Goal: Task Accomplishment & Management: Use online tool/utility

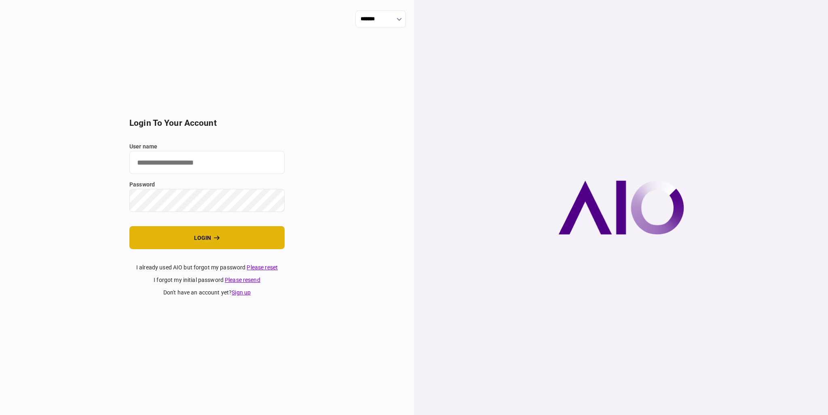
type input "*********"
click at [267, 241] on button "login" at bounding box center [206, 237] width 155 height 23
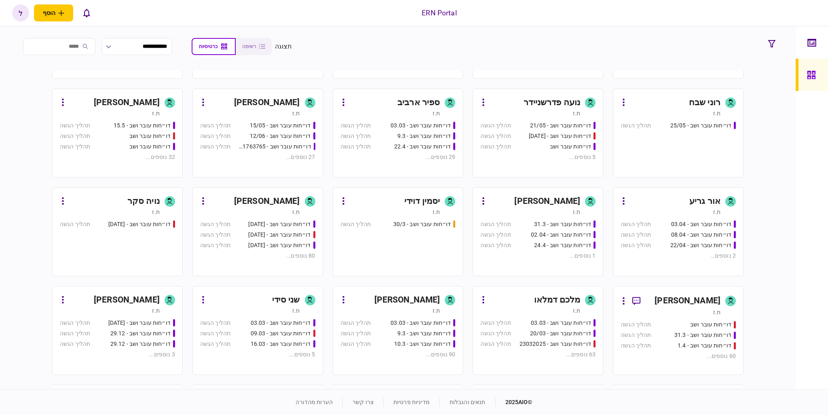
scroll to position [202, 0]
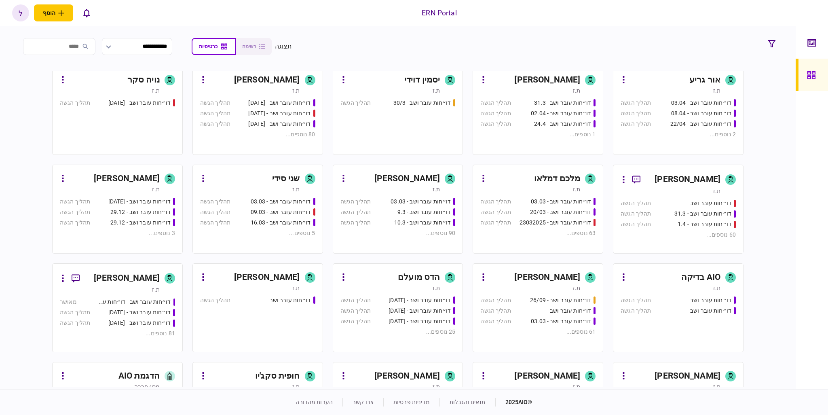
click at [512, 287] on div "ת.ז" at bounding box center [530, 288] width 100 height 8
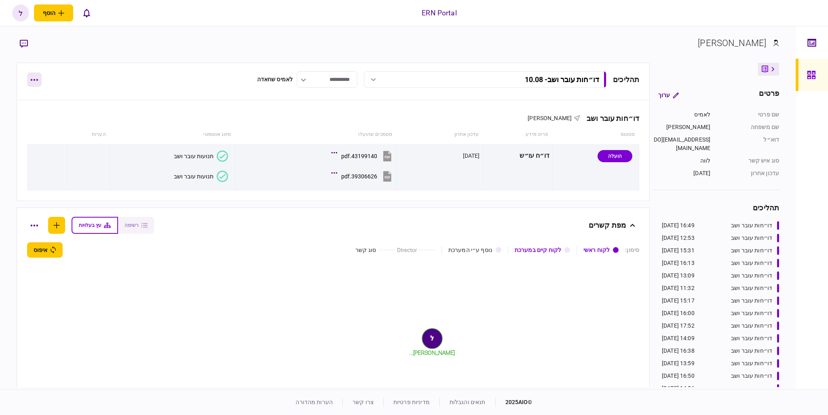
click at [32, 79] on icon "button" at bounding box center [34, 80] width 8 height 2
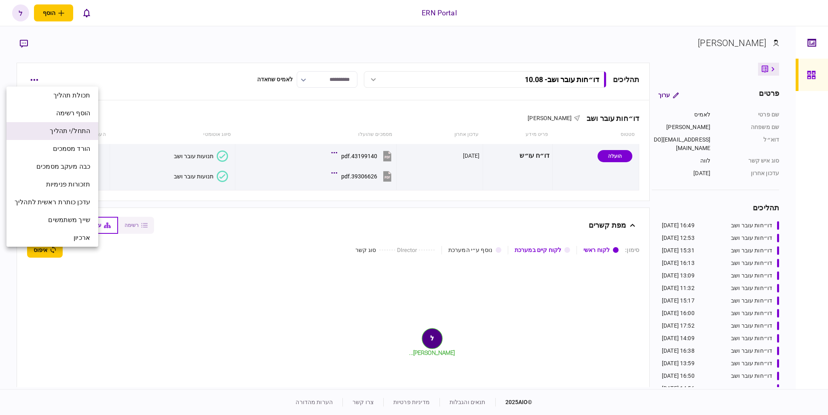
click at [74, 133] on span "התחל/י תהליך" at bounding box center [70, 131] width 40 height 10
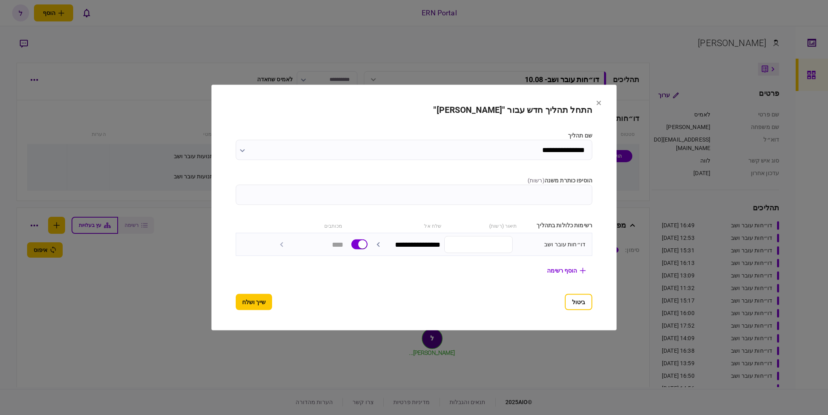
click at [591, 197] on input "הוסיפו כותרת משנה ( רשות )" at bounding box center [414, 195] width 357 height 20
type input "*****"
click at [248, 303] on button "שייך ושלח" at bounding box center [254, 302] width 36 height 16
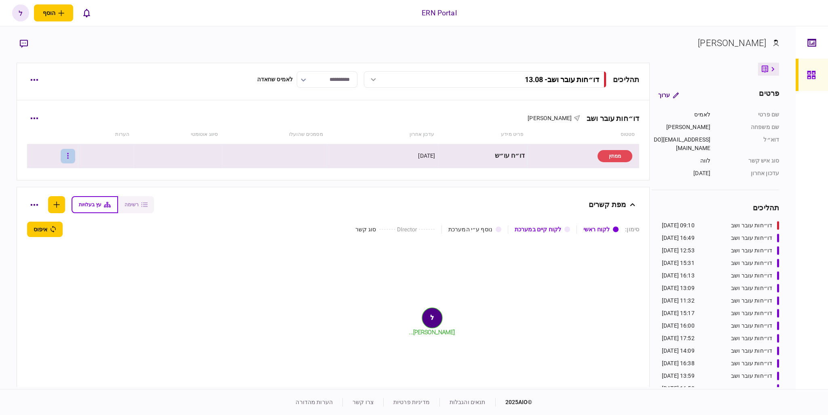
click at [75, 157] on button "button" at bounding box center [68, 156] width 15 height 15
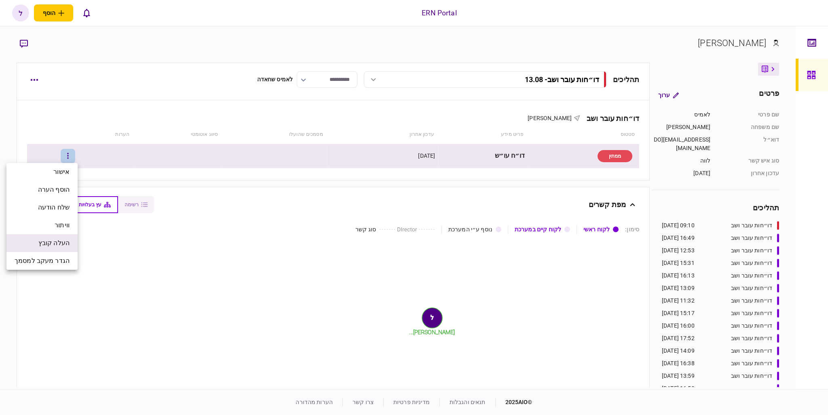
click at [57, 243] on span "העלה קובץ" at bounding box center [53, 243] width 31 height 10
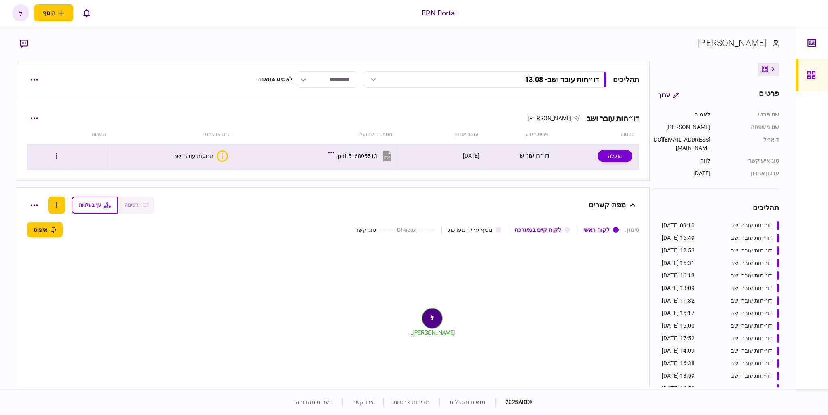
click at [188, 153] on div "תנועות עובר ושב" at bounding box center [194, 156] width 40 height 6
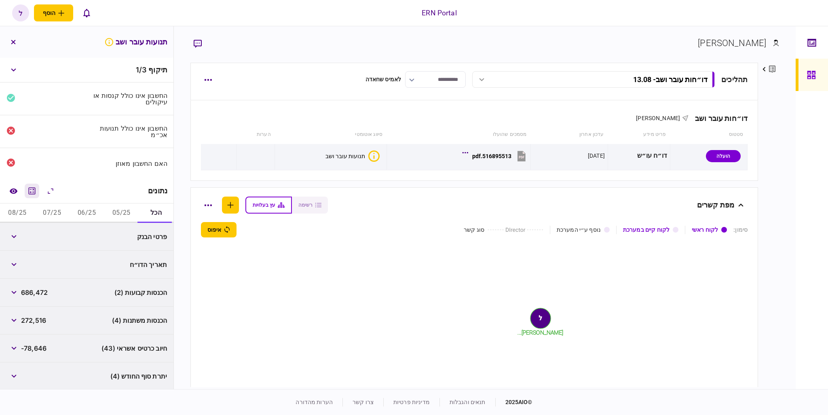
click at [34, 185] on button "מחשבון" at bounding box center [32, 191] width 15 height 15
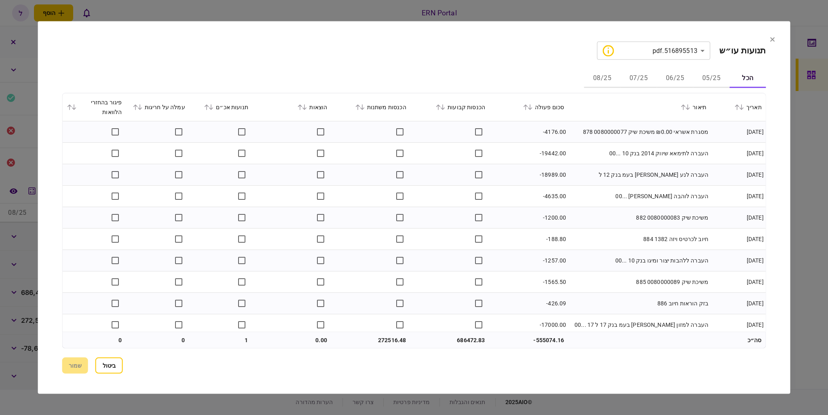
click at [440, 109] on icon at bounding box center [438, 107] width 5 height 6
click at [719, 83] on button "05/25" at bounding box center [711, 78] width 36 height 19
click at [669, 80] on button "06/25" at bounding box center [675, 78] width 36 height 19
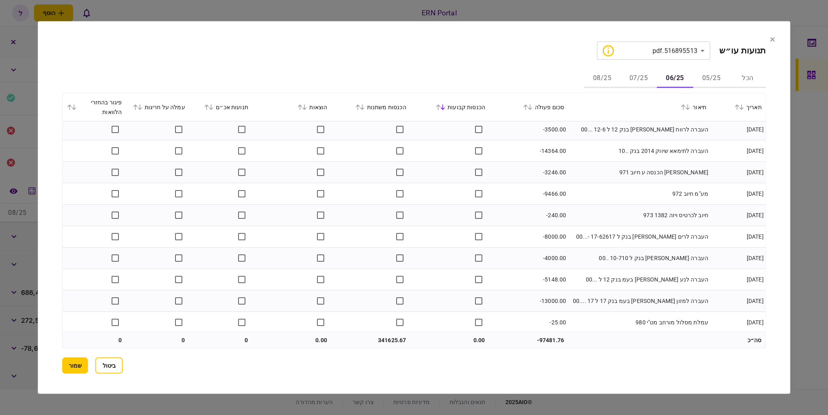
scroll to position [1118, 0]
click at [635, 74] on button "07/25" at bounding box center [638, 78] width 36 height 19
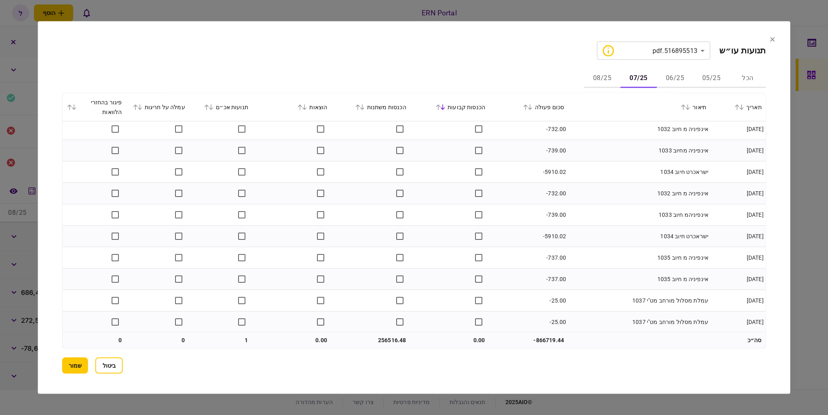
scroll to position [1482, 0]
click at [384, 339] on td "256516.48" at bounding box center [370, 340] width 79 height 16
click at [376, 339] on td "256516.48" at bounding box center [370, 340] width 79 height 16
copy td "256516.48"
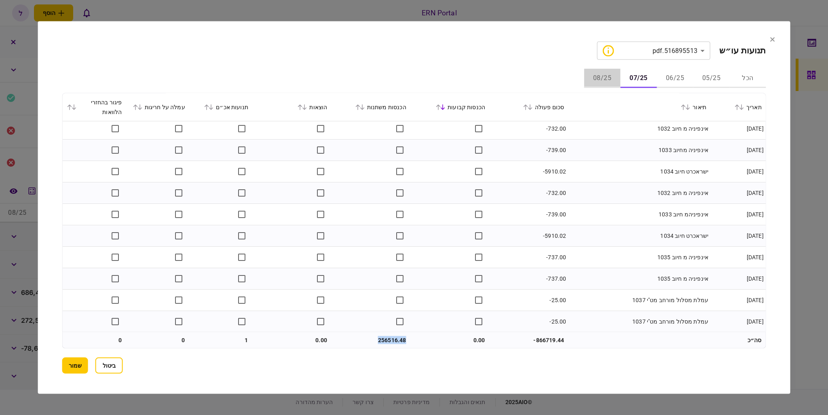
click at [611, 80] on button "08/25" at bounding box center [602, 78] width 36 height 19
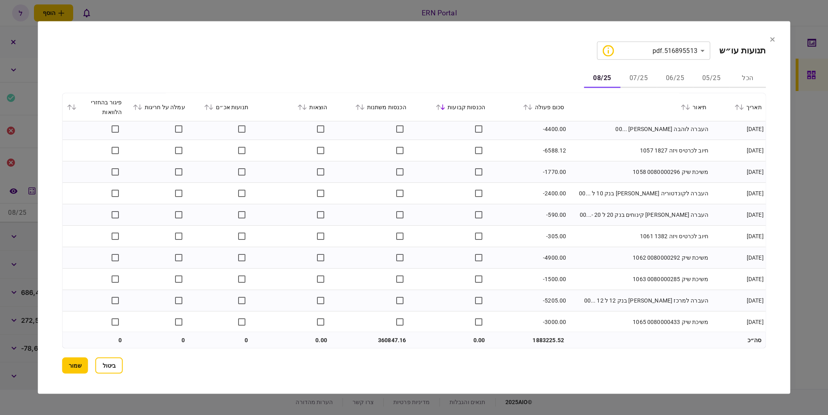
scroll to position [646, 0]
click at [385, 339] on td "360847.16" at bounding box center [370, 340] width 79 height 16
copy td "360847.16"
click at [825, 166] on div at bounding box center [414, 207] width 828 height 415
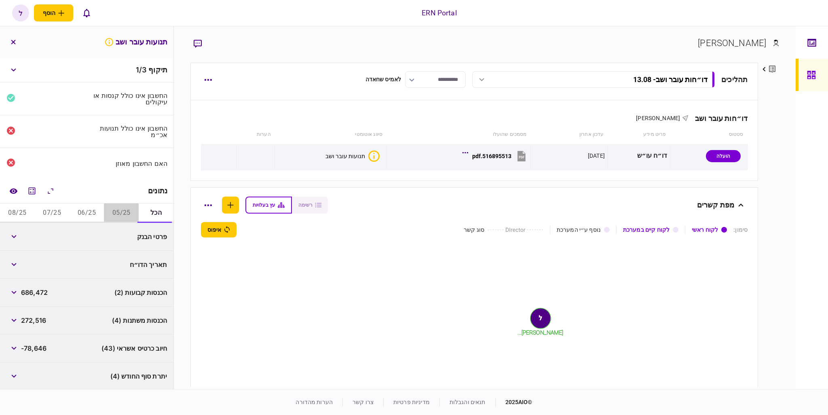
click at [115, 207] on button "05/25" at bounding box center [121, 212] width 35 height 19
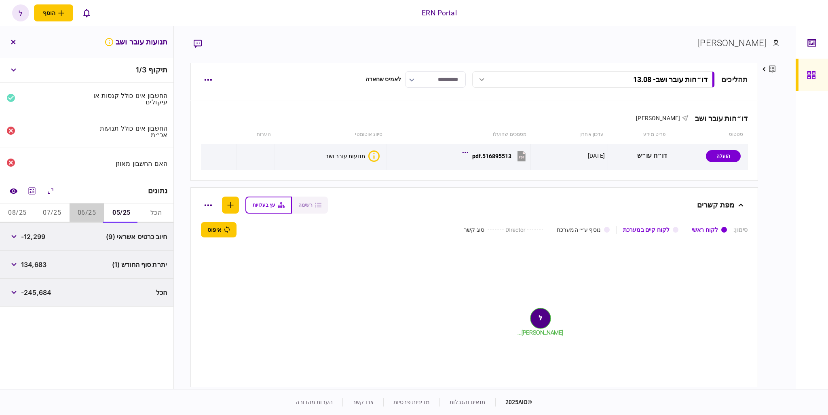
click at [91, 209] on button "06/25" at bounding box center [87, 212] width 35 height 19
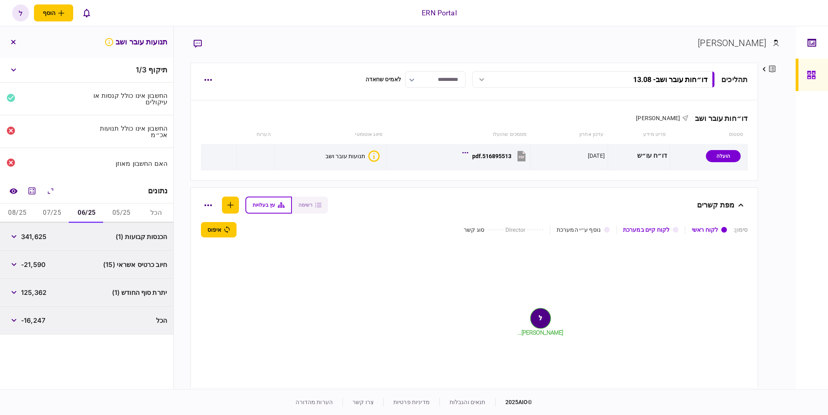
click at [42, 288] on span "125,362" at bounding box center [33, 293] width 25 height 10
copy span "125,362"
click at [72, 211] on button "06/25" at bounding box center [87, 212] width 35 height 19
click at [53, 213] on button "07/25" at bounding box center [52, 212] width 35 height 19
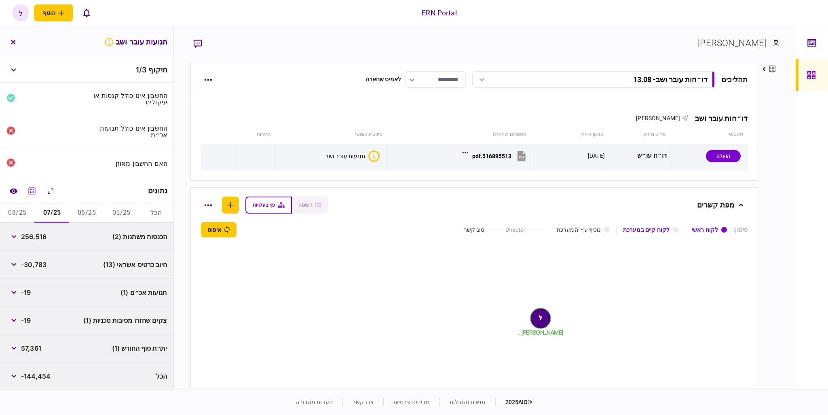
click at [41, 346] on span "57,361" at bounding box center [31, 348] width 20 height 10
click at [38, 349] on span "57,361" at bounding box center [31, 348] width 20 height 10
copy span "57,361"
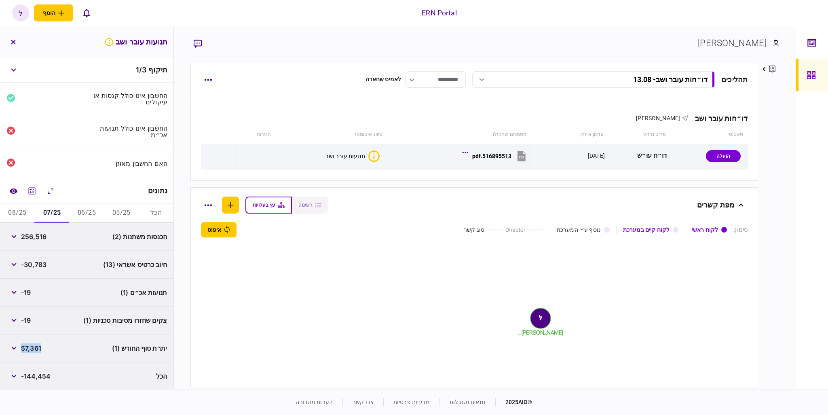
click at [28, 209] on button "08/25" at bounding box center [17, 212] width 35 height 19
click at [27, 349] on span "174,280" at bounding box center [33, 348] width 25 height 10
click at [39, 345] on span "174,280" at bounding box center [33, 348] width 25 height 10
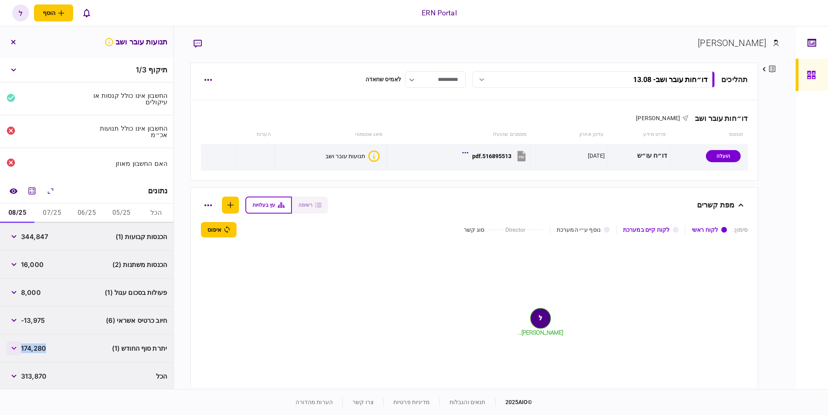
copy span "174,280"
click at [16, 287] on button "button" at bounding box center [13, 292] width 15 height 15
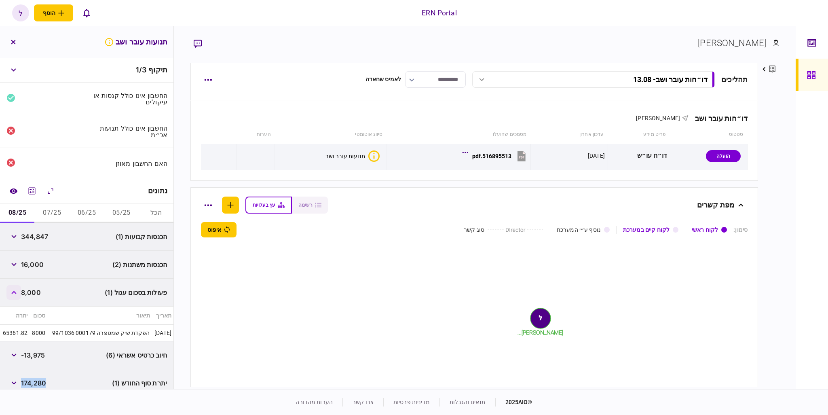
click at [16, 288] on button "button" at bounding box center [13, 292] width 15 height 15
